Goal: Task Accomplishment & Management: Complete application form

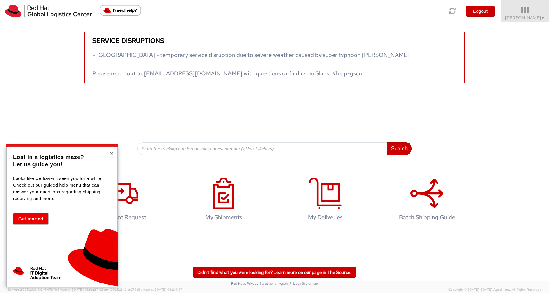
click at [111, 154] on button "×" at bounding box center [112, 153] width 4 height 6
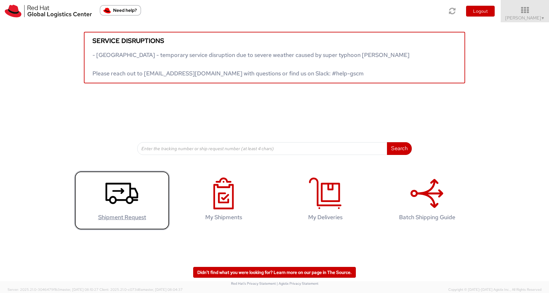
click at [140, 206] on link "Shipment Request" at bounding box center [121, 200] width 95 height 59
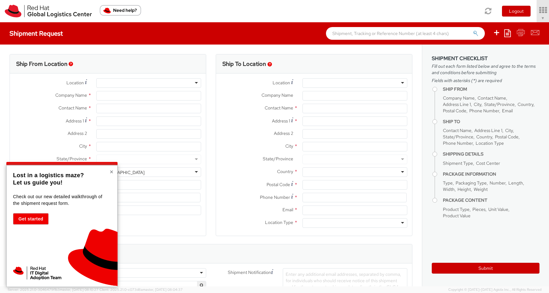
click at [113, 170] on button "×" at bounding box center [112, 172] width 4 height 6
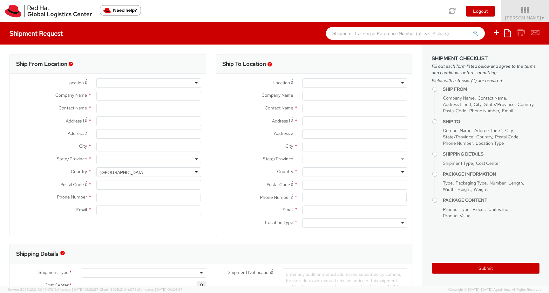
select select
select select "654"
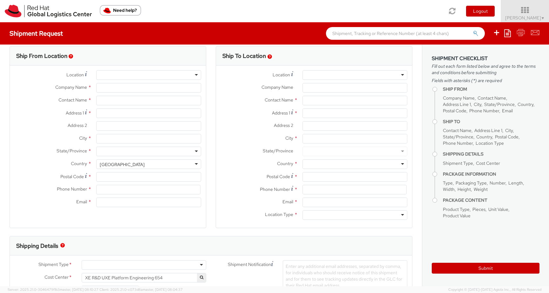
scroll to position [9, 0]
type input "Red Hat"
type input "[PERSON_NAME]"
type input "35351810158"
type input "[EMAIL_ADDRESS][DOMAIN_NAME]"
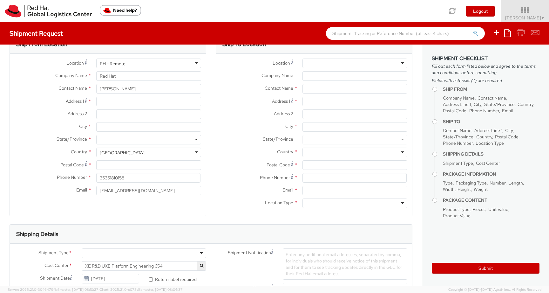
scroll to position [0, 0]
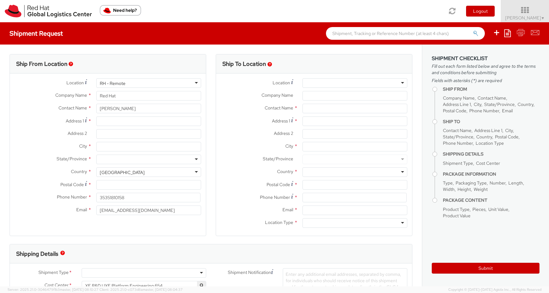
click at [149, 87] on div "RH - Remote" at bounding box center [148, 83] width 105 height 10
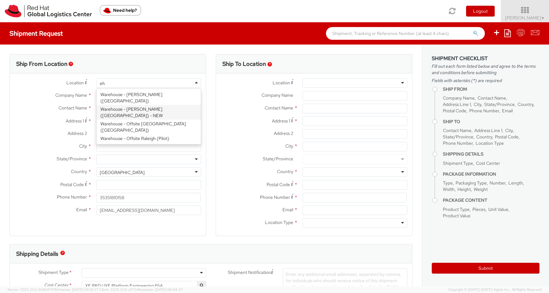
type input "e"
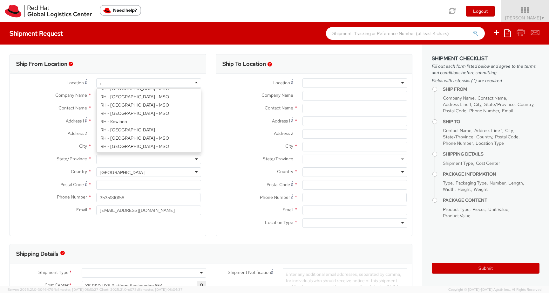
scroll to position [859, 0]
type input "rh - wa"
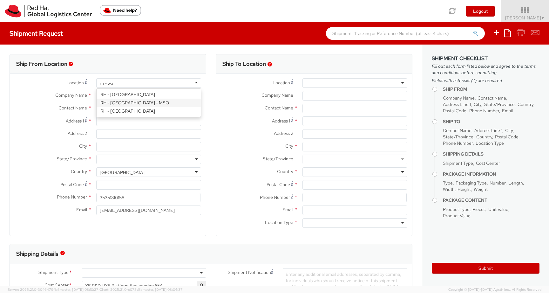
scroll to position [0, 0]
type input "Red Hat Limited"
type input "[GEOGRAPHIC_DATA]"
type input "1st Floor"
type input "WATERFORD"
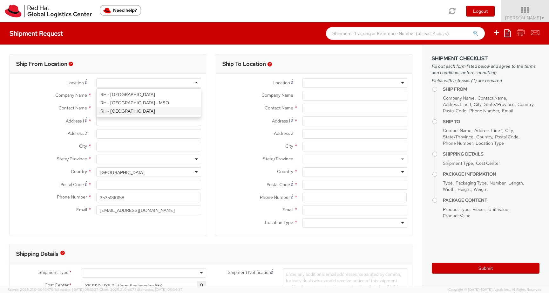
type input "X91NY33"
type input "003535 51 810111"
select select "CM"
select select "KGS"
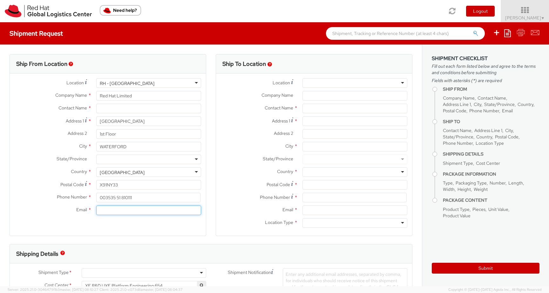
click at [164, 214] on input "Email *" at bounding box center [148, 210] width 105 height 10
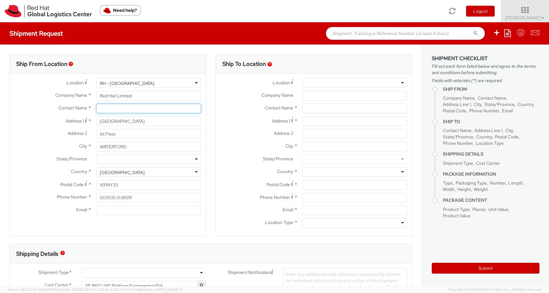
click at [100, 108] on input "text" at bounding box center [148, 109] width 105 height 10
paste input "[PERSON_NAME]"
type input "[PERSON_NAME]"
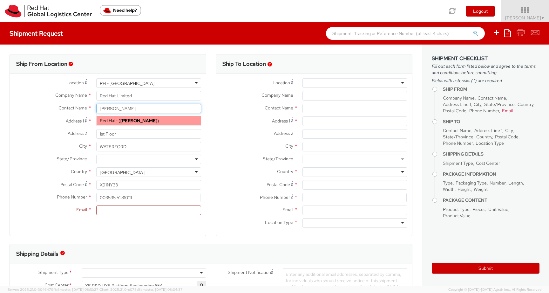
click at [156, 122] on div "Red Hat - ( [PERSON_NAME] )" at bounding box center [149, 121] width 104 height 10
type input "Red Hat"
type input "35351500418"
type input "[EMAIL_ADDRESS][DOMAIN_NAME]"
select select
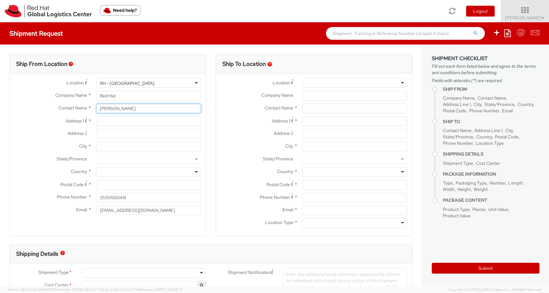
type input "[PERSON_NAME]"
click at [162, 124] on input "Address 1 *" at bounding box center [148, 121] width 105 height 10
click at [135, 124] on input "Address 1 *" at bounding box center [148, 121] width 105 height 10
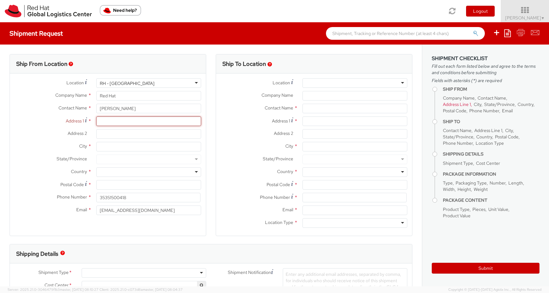
paste input "Communications House, [GEOGRAPHIC_DATA],"
type input "Communications House, [GEOGRAPHIC_DATA],"
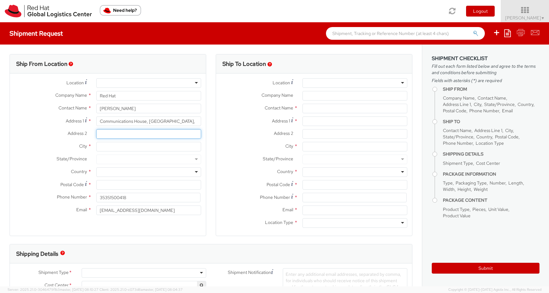
click at [149, 138] on input "Address 2 *" at bounding box center [148, 134] width 105 height 10
paste input "Waterford"
type input "Waterford"
click at [121, 144] on input "City *" at bounding box center [148, 147] width 105 height 10
paste input "Waterford"
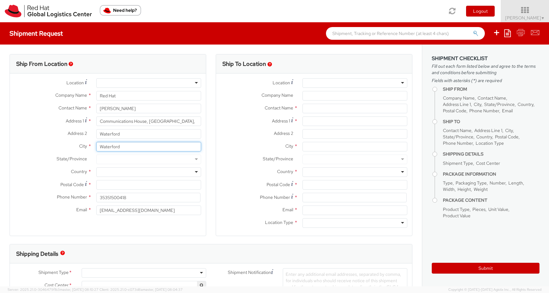
type input "Waterford"
click at [122, 131] on input "Waterford" at bounding box center [148, 134] width 105 height 10
drag, startPoint x: 147, startPoint y: 121, endPoint x: 194, endPoint y: 121, distance: 47.1
click at [194, 121] on input "Communications House, [GEOGRAPHIC_DATA]," at bounding box center [148, 121] width 105 height 10
type input "Communications House"
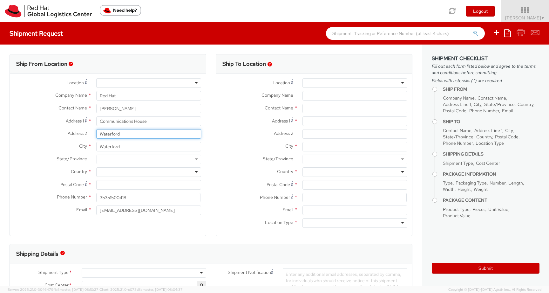
click at [123, 130] on input "Waterford" at bounding box center [148, 134] width 105 height 10
paste input ", Cork Rd,"
type input ", Cork Rd,"
click at [126, 120] on input "Communications House" at bounding box center [148, 121] width 105 height 10
type input "1st floor, Communications House"
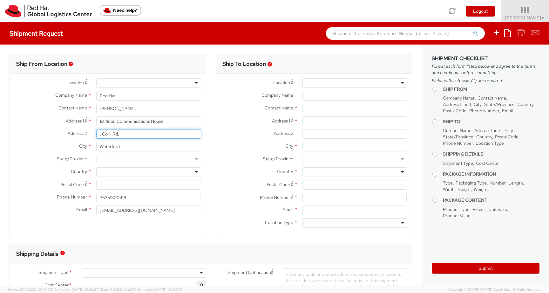
click at [117, 135] on input ", Cork Rd," at bounding box center [148, 134] width 105 height 10
type input "Cork Rd,"
click at [138, 82] on div at bounding box center [148, 83] width 105 height 10
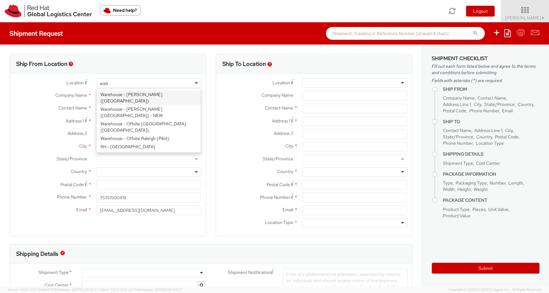
type input "water"
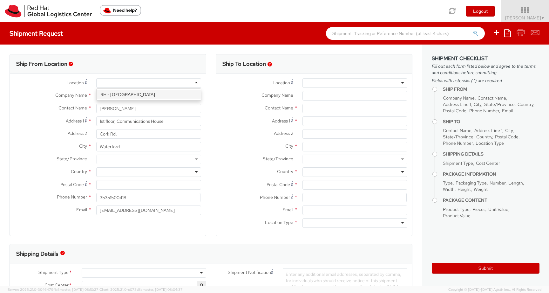
type input "Red Hat Limited"
type input "[GEOGRAPHIC_DATA]"
type input "1st Floor"
type input "WATERFORD"
type input "X91NY33"
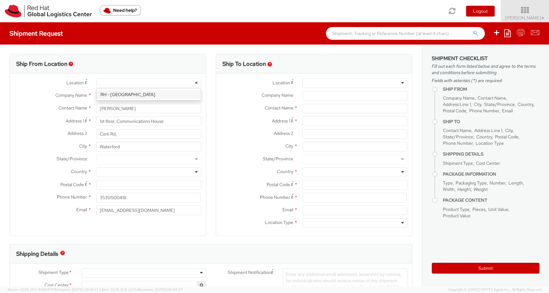
type input "003535 51 810111"
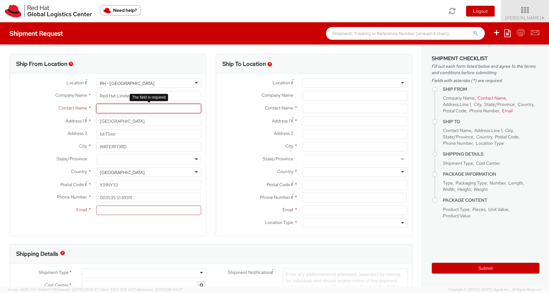
click at [148, 110] on input "text" at bounding box center [148, 109] width 105 height 10
type input "piyush n"
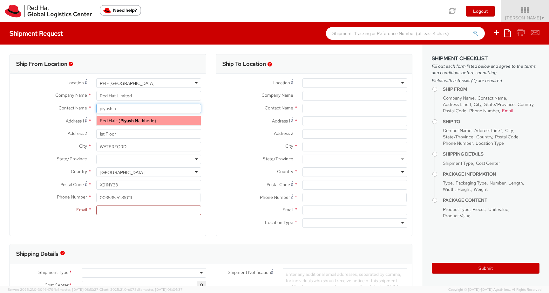
click at [138, 121] on strong "Piyush N" at bounding box center [130, 121] width 18 height 6
type input "Red Hat"
type input "[PERSON_NAME]"
type input "35351500418"
type input "[EMAIL_ADDRESS][DOMAIN_NAME]"
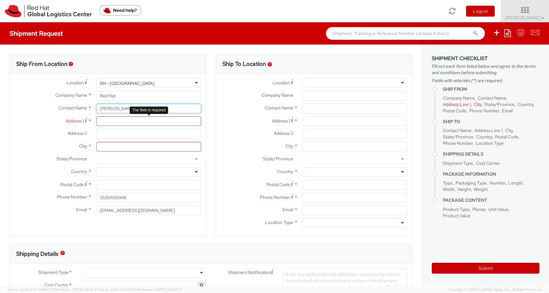
type input "[PERSON_NAME]"
click at [124, 124] on input "Address 1 *" at bounding box center [148, 121] width 105 height 10
click at [134, 80] on div "RH - [GEOGRAPHIC_DATA]" at bounding box center [127, 83] width 55 height 6
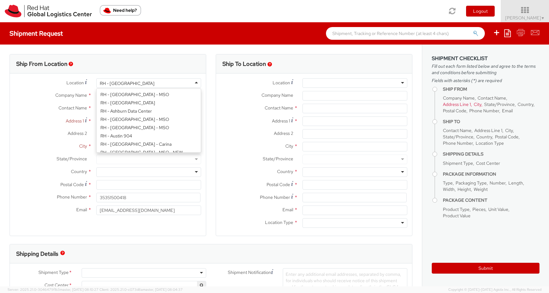
click at [132, 142] on div "Location * [GEOGRAPHIC_DATA] - [GEOGRAPHIC_DATA] [GEOGRAPHIC_DATA] - [GEOGRAPHI…" at bounding box center [108, 148] width 196 height 140
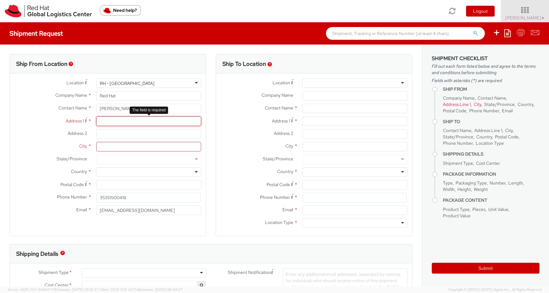
click at [132, 121] on input "Address 1 *" at bounding box center [148, 121] width 105 height 10
paste input ", Cork Rd,"
type input "Communications House"
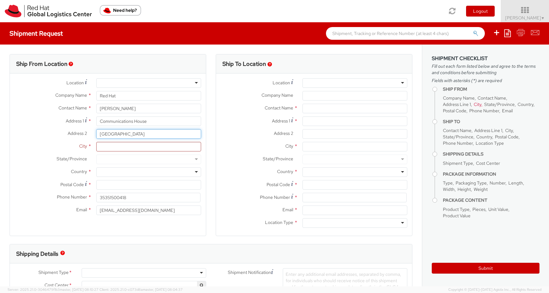
type input "[GEOGRAPHIC_DATA]"
click at [180, 121] on input "Communications House" at bounding box center [148, 121] width 105 height 10
type input "[GEOGRAPHIC_DATA]"
click at [143, 144] on input "City *" at bounding box center [148, 147] width 105 height 10
type input "waterford"
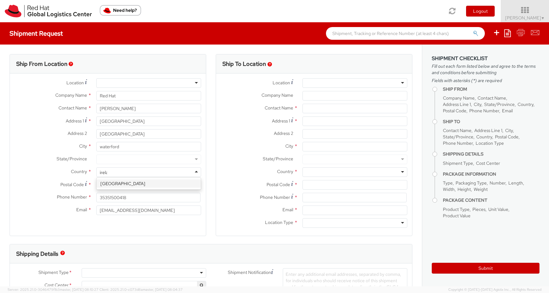
type input "[PERSON_NAME]"
click at [131, 185] on input "Postal Code *" at bounding box center [148, 185] width 105 height 10
paste input "X91 NY33"
type input "X91 NY33"
click at [341, 80] on div at bounding box center [355, 83] width 105 height 10
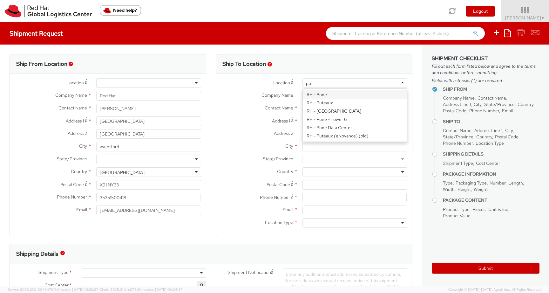
type input "pun"
type input "Red Hat India Private Limited"
type input "Tower-X Level 1, [GEOGRAPHIC_DATA]"
type input "[GEOGRAPHIC_DATA], [GEOGRAPHIC_DATA]"
type input "[GEOGRAPHIC_DATA]"
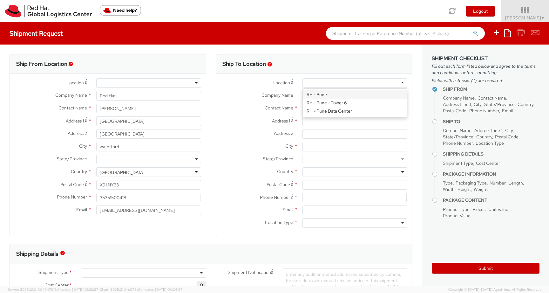
type input "411013"
type input "2066817173"
select select "654"
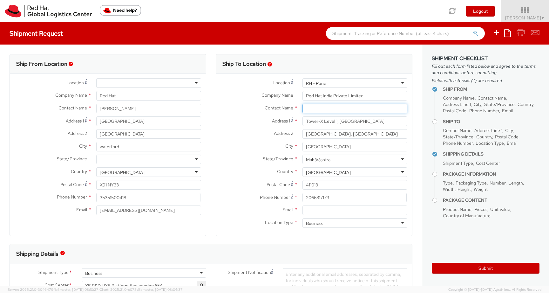
click at [364, 109] on input "text" at bounding box center [355, 109] width 105 height 10
type input "[PERSON_NAME]"
click at [362, 124] on strong "[PERSON_NAME]" at bounding box center [369, 127] width 37 height 6
type input "Red Hat"
type input "[PERSON_NAME]"
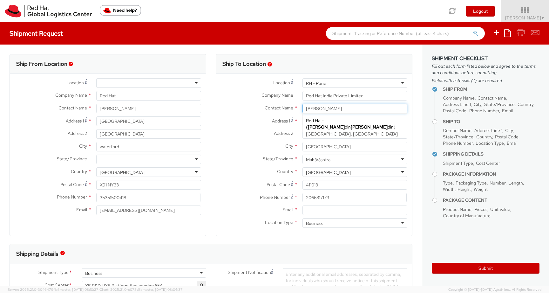
type input "[EMAIL_ADDRESS][DOMAIN_NAME]"
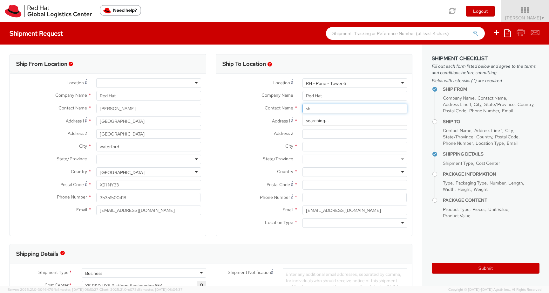
type input "shu"
click at [339, 81] on div "RH - Pune - Tower 6" at bounding box center [326, 83] width 40 height 6
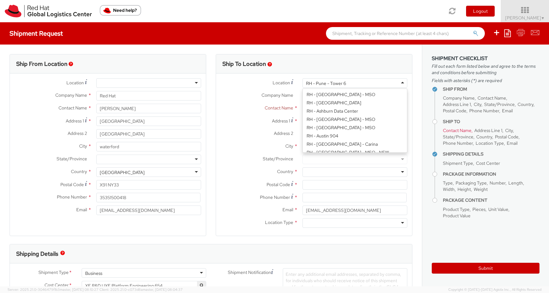
type input "Red Hat Asia-Pacific Pty Ltd."
type input "Level 32"
type input "[STREET_ADDRESS]"
type input "[GEOGRAPHIC_DATA]"
type input "6000"
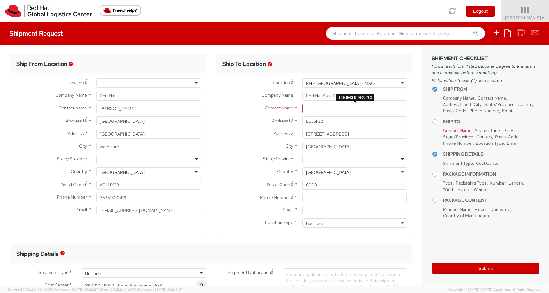
click at [335, 79] on div "RH - [GEOGRAPHIC_DATA] - MSO" at bounding box center [355, 83] width 105 height 10
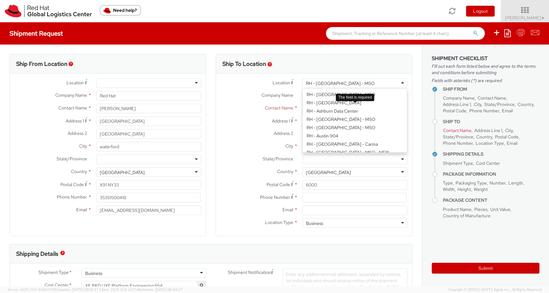
type input "Red Hat India Private Limited"
type input "Tower-X Level 1, [GEOGRAPHIC_DATA]"
type input "[GEOGRAPHIC_DATA], [GEOGRAPHIC_DATA]"
type input "[GEOGRAPHIC_DATA]"
type input "411013"
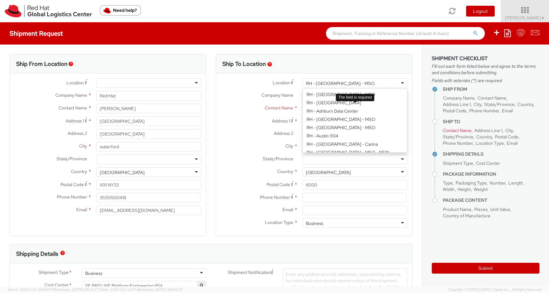
type input "2066817173"
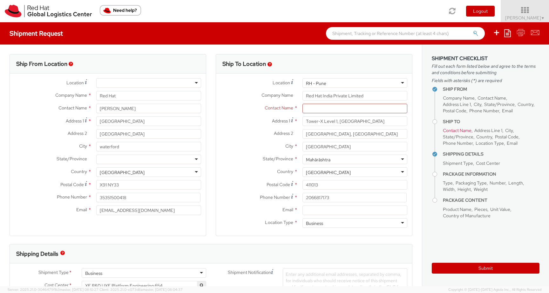
click at [330, 84] on div "RH - Pune" at bounding box center [355, 83] width 105 height 10
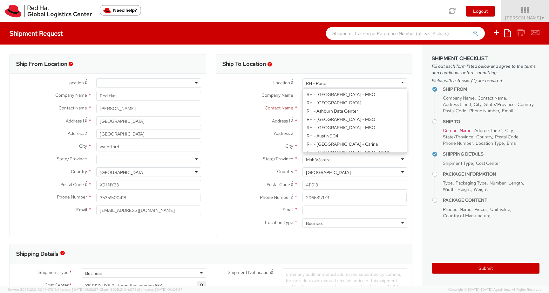
type input "[STREET_ADDRESS]"
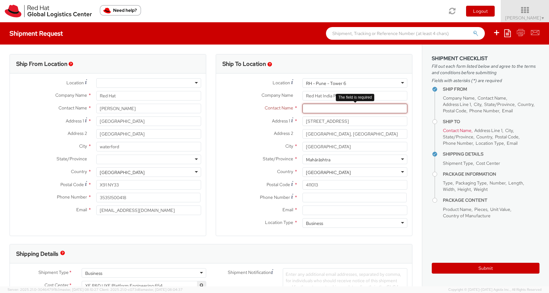
click at [324, 110] on input "text" at bounding box center [355, 109] width 105 height 10
type input "s"
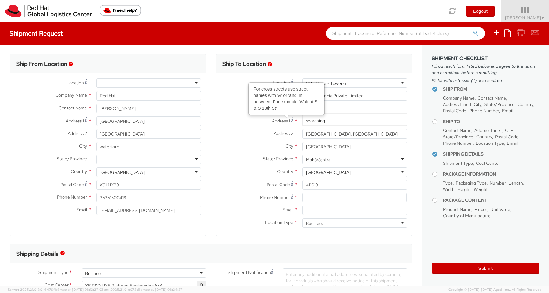
click at [256, 136] on label "Address 2 *" at bounding box center [257, 133] width 82 height 8
click at [303, 136] on input "[GEOGRAPHIC_DATA], [GEOGRAPHIC_DATA]" at bounding box center [355, 134] width 105 height 10
click at [338, 116] on div "Contact Name * S [PERSON_NAME] searching..." at bounding box center [314, 110] width 196 height 13
click at [341, 120] on input "[STREET_ADDRESS]" at bounding box center [355, 121] width 105 height 10
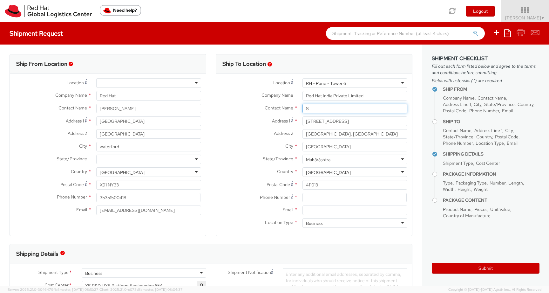
click at [324, 108] on input "S" at bounding box center [355, 109] width 105 height 10
type input "[PERSON_NAME]"
click at [347, 122] on strong "[PERSON_NAME]" at bounding box center [345, 121] width 37 height 6
type input "Red Hat"
type input "[PERSON_NAME]"
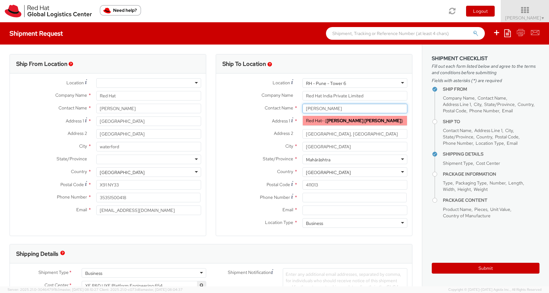
type input "[EMAIL_ADDRESS][DOMAIN_NAME]"
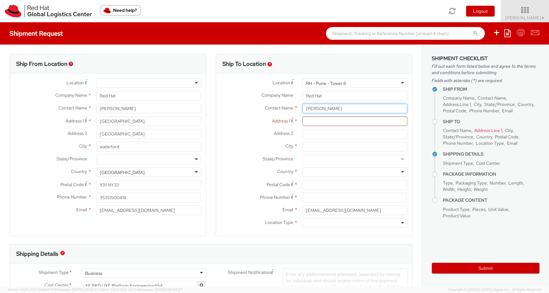
click at [336, 111] on input "[PERSON_NAME]" at bounding box center [355, 109] width 105 height 10
type input "[PERSON_NAME]"
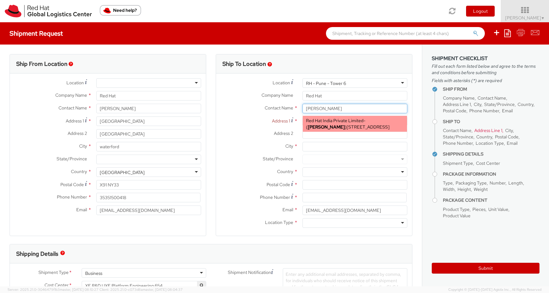
click at [347, 130] on span "[STREET_ADDRESS]" at bounding box center [368, 127] width 43 height 6
type input "Red Hat India Private Limited"
type input "[PERSON_NAME]"
type input "[STREET_ADDRESS]"
type input "[GEOGRAPHIC_DATA], [GEOGRAPHIC_DATA]"
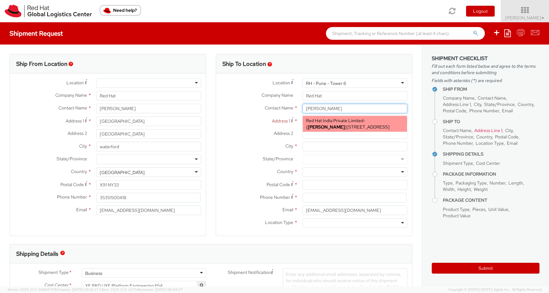
type input "[GEOGRAPHIC_DATA]"
type input "411013"
type input "912066817615"
type input "[EMAIL_ADDRESS][DOMAIN_NAME]"
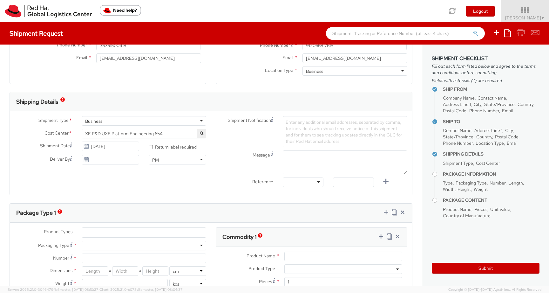
scroll to position [153, 0]
type input "[PERSON_NAME]"
click at [177, 118] on div "Business" at bounding box center [144, 120] width 125 height 10
click at [176, 117] on div "Business" at bounding box center [144, 120] width 125 height 10
click at [183, 103] on div "Shipping Details" at bounding box center [211, 100] width 403 height 19
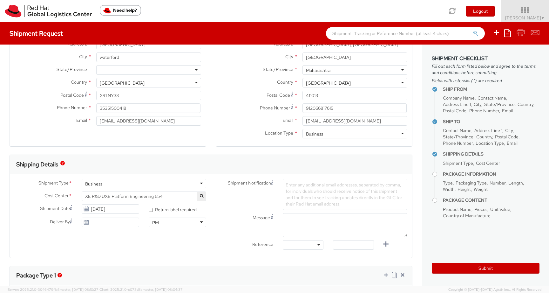
scroll to position [90, 0]
click at [214, 254] on div "Shipment Type * Business Business Business Cost Center * XE R&D UXE Platform En…" at bounding box center [211, 216] width 403 height 84
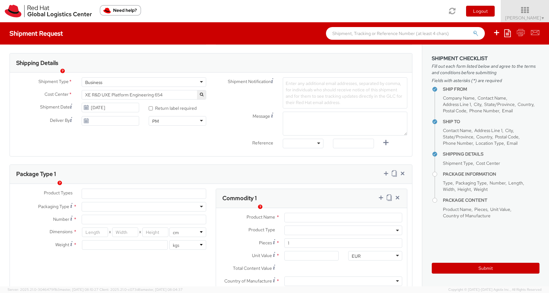
scroll to position [182, 0]
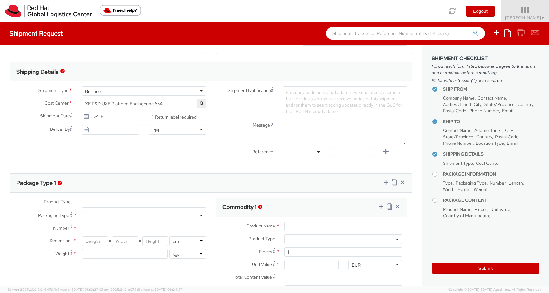
click at [185, 200] on ul at bounding box center [144, 203] width 124 height 10
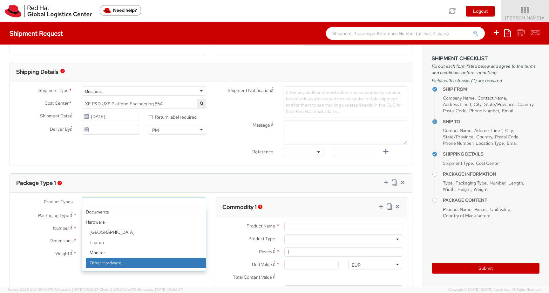
scroll to position [0, 0]
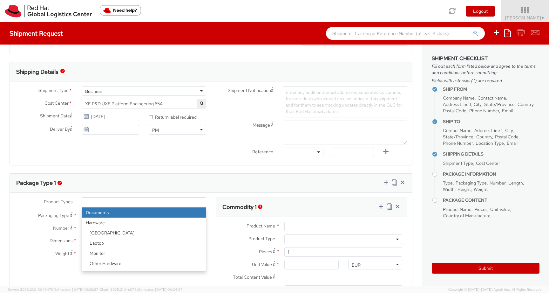
select select "DOCUMENT"
type input "Documents"
select select "DOCUMENT"
type input "1.00"
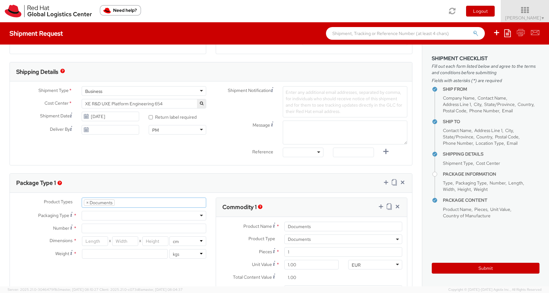
click at [185, 218] on div at bounding box center [144, 216] width 125 height 10
type input "1"
type input "24.13"
type input "31.75"
type input "0.64"
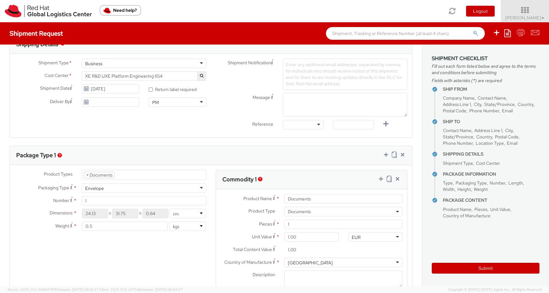
scroll to position [210, 0]
click at [155, 224] on input "0.5" at bounding box center [125, 226] width 86 height 10
type input "0.5"
click at [131, 246] on div "Product Types * Documents Docking Station Laptop Monitor Other Hardware Server …" at bounding box center [211, 236] width 403 height 134
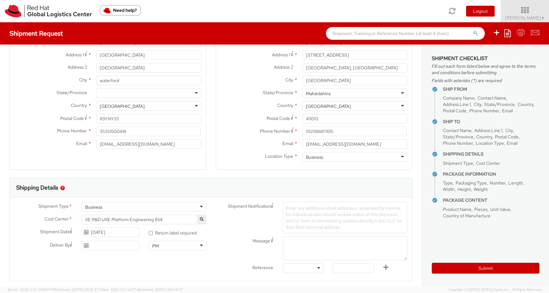
scroll to position [0, 0]
